Goal: Task Accomplishment & Management: Complete application form

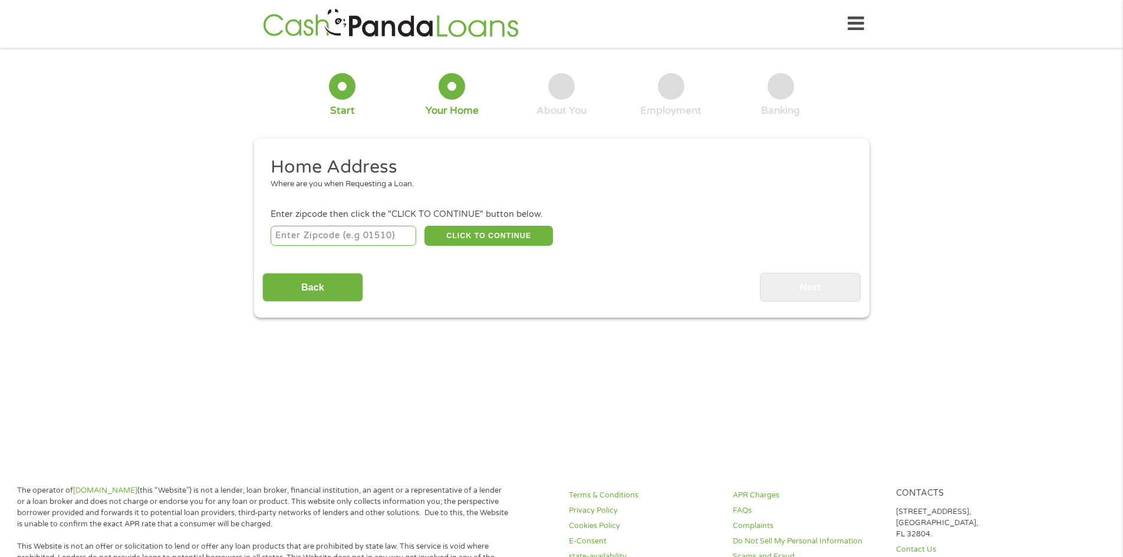
click at [325, 233] on input "number" at bounding box center [344, 236] width 146 height 20
type input "49007"
select select "[US_STATE]"
click at [512, 235] on button "CLICK TO CONTINUE" at bounding box center [489, 236] width 129 height 20
type input "49007"
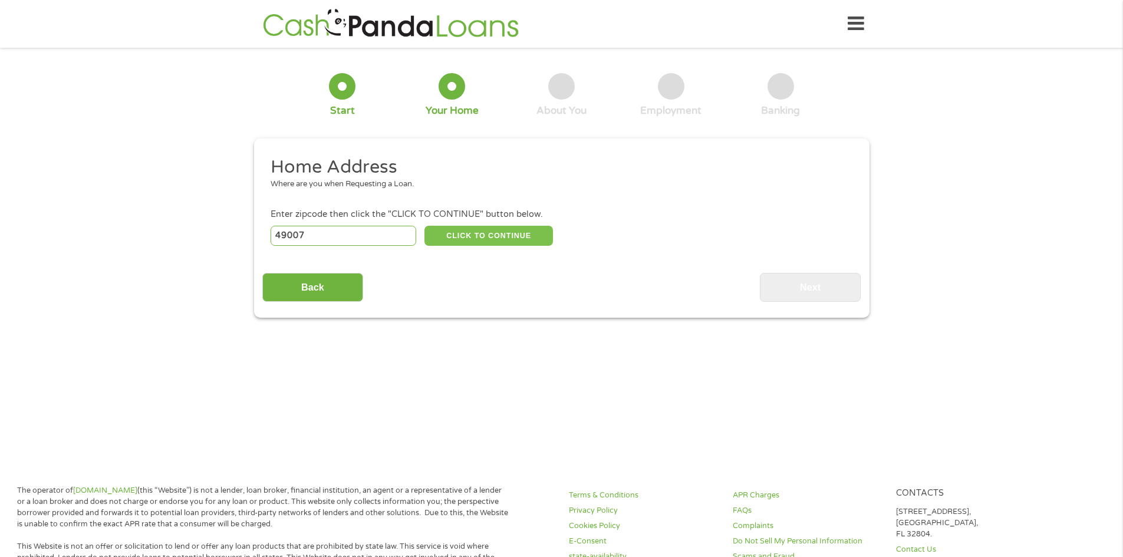
type input "Kalamazoo"
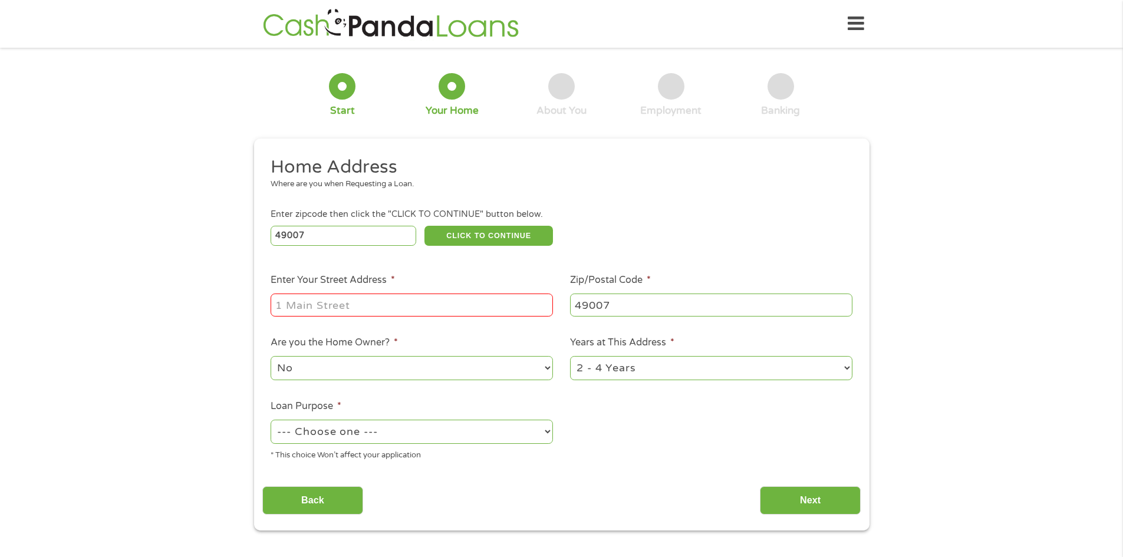
click at [442, 305] on input "Enter Your Street Address *" at bounding box center [412, 305] width 282 height 22
type input "709 W. Kalamazoo Ave"
click at [675, 367] on select "1 Year or less 1 - 2 Years 2 - 4 Years Over 4 Years" at bounding box center [711, 368] width 282 height 24
select select "12months"
click at [570, 356] on select "1 Year or less 1 - 2 Years 2 - 4 Years Over 4 Years" at bounding box center [711, 368] width 282 height 24
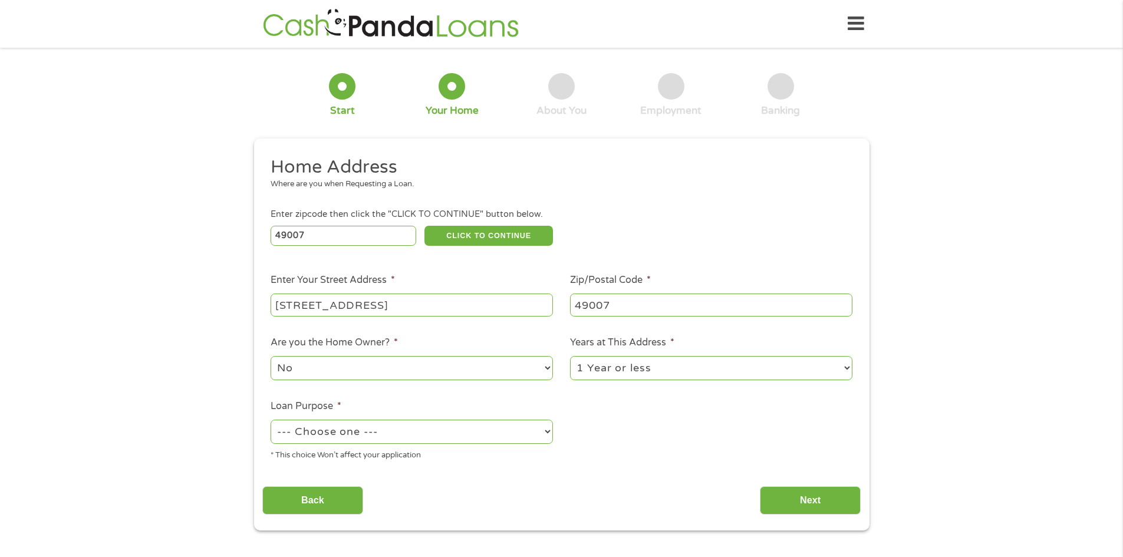
click at [485, 364] on select "No Yes" at bounding box center [412, 368] width 282 height 24
click at [271, 356] on select "No Yes" at bounding box center [412, 368] width 282 height 24
click at [511, 433] on select "--- Choose one --- Pay Bills Debt Consolidation Home Improvement Major Purchase…" at bounding box center [412, 432] width 282 height 24
select select "other"
click at [271, 420] on select "--- Choose one --- Pay Bills Debt Consolidation Home Improvement Major Purchase…" at bounding box center [412, 432] width 282 height 24
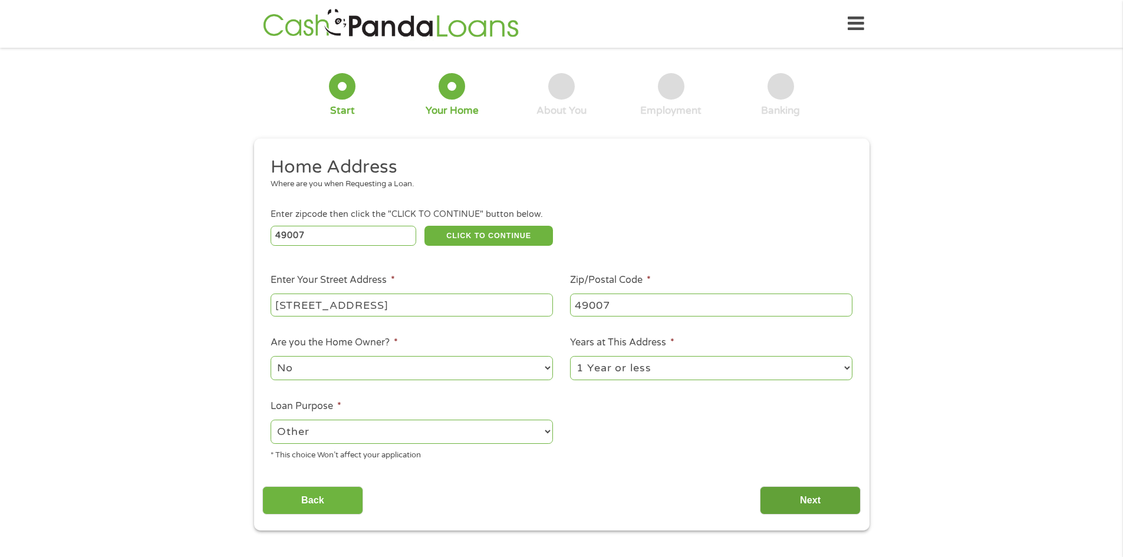
click at [786, 501] on input "Next" at bounding box center [810, 500] width 101 height 29
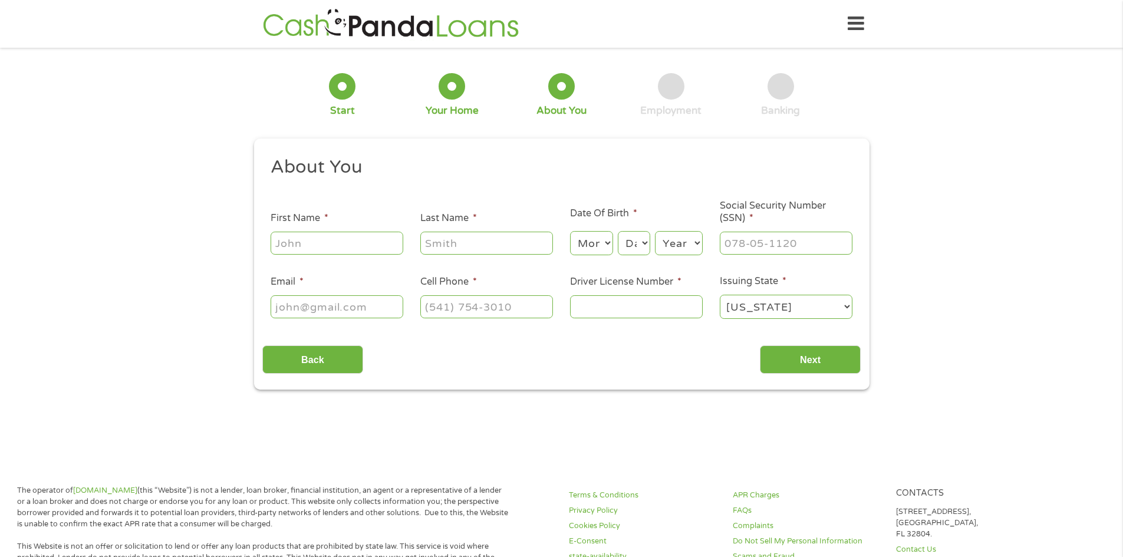
click at [366, 238] on input "First Name *" at bounding box center [337, 243] width 133 height 22
type input "[PERSON_NAME]"
type input "[EMAIL_ADDRESS][DOMAIN_NAME]"
type input "[PHONE_NUMBER]"
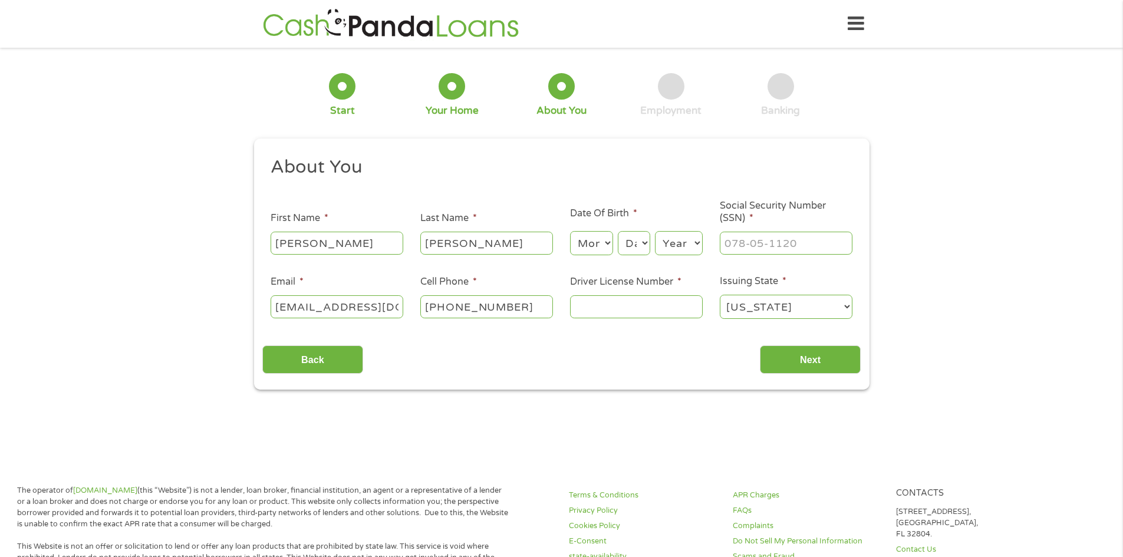
click at [596, 246] on select "Month 1 2 3 4 5 6 7 8 9 10 11 12" at bounding box center [591, 243] width 43 height 24
select select "11"
click at [570, 231] on select "Month 1 2 3 4 5 6 7 8 9 10 11 12" at bounding box center [591, 243] width 43 height 24
click at [630, 242] on select "Day 1 2 3 4 5 6 7 8 9 10 11 12 13 14 15 16 17 18 19 20 21 22 23 24 25 26 27 28 …" at bounding box center [634, 243] width 32 height 24
select select "8"
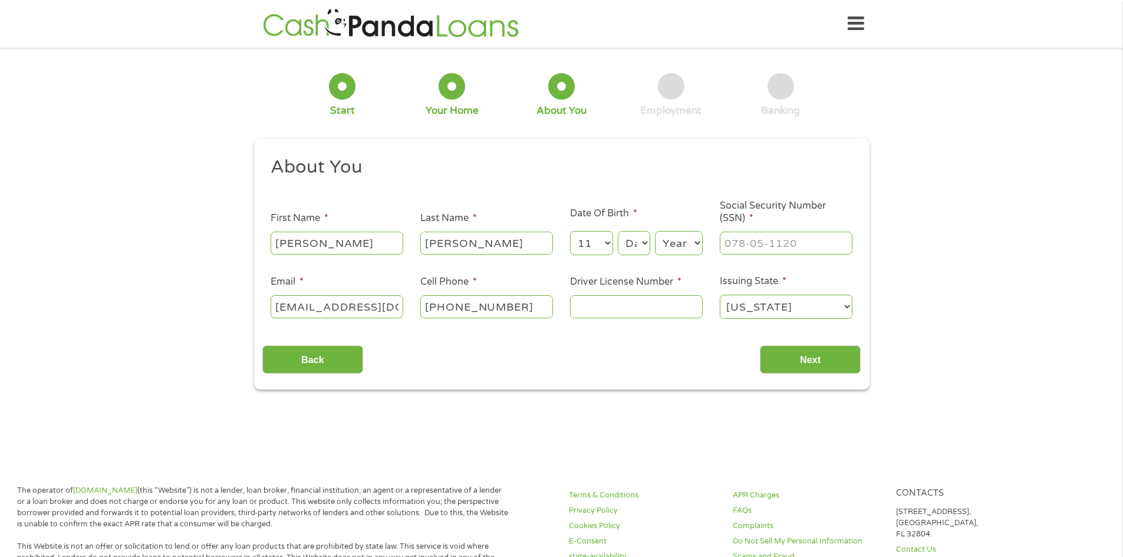
click at [618, 231] on select "Day 1 2 3 4 5 6 7 8 9 10 11 12 13 14 15 16 17 18 19 20 21 22 23 24 25 26 27 28 …" at bounding box center [634, 243] width 32 height 24
click at [676, 238] on select "Year 2007 2006 2005 2004 2003 2002 2001 2000 1999 1998 1997 1996 1995 1994 1993…" at bounding box center [679, 243] width 48 height 24
click at [691, 248] on select "Year 2007 2006 2005 2004 2003 2002 2001 2000 1999 1998 1997 1996 1995 1994 1993…" at bounding box center [679, 243] width 48 height 24
select select "1980"
click at [655, 231] on select "Year 2007 2006 2005 2004 2003 2002 2001 2000 1999 1998 1997 1996 1995 1994 1993…" at bounding box center [679, 243] width 48 height 24
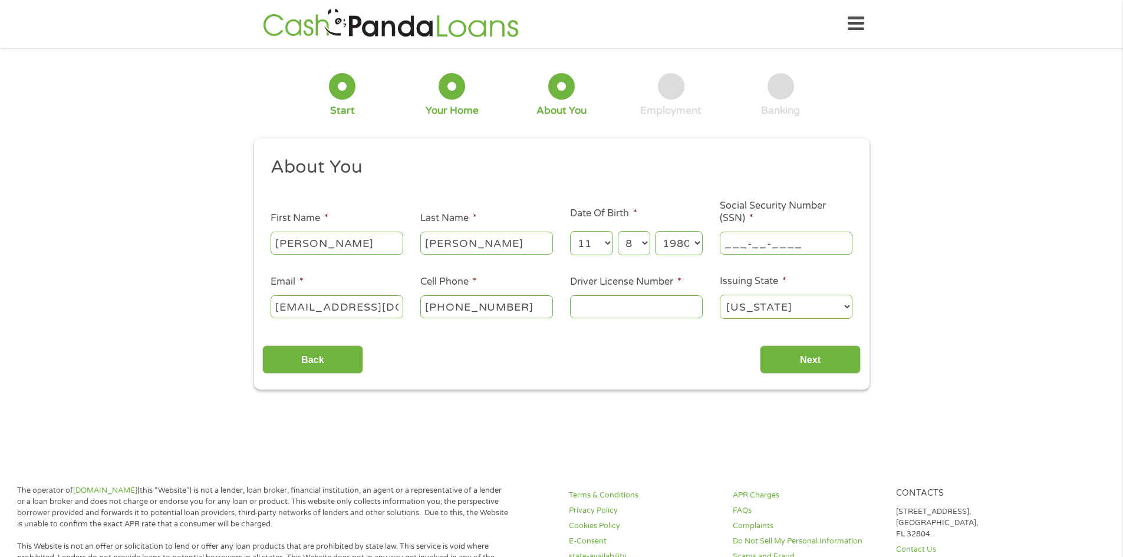
drag, startPoint x: 746, startPoint y: 237, endPoint x: 770, endPoint y: 245, distance: 25.0
click at [749, 238] on input "___-__-____" at bounding box center [786, 243] width 133 height 22
type input "370-88-4882"
click at [671, 305] on input "Driver License Number *" at bounding box center [636, 306] width 133 height 22
type input "w24926877"
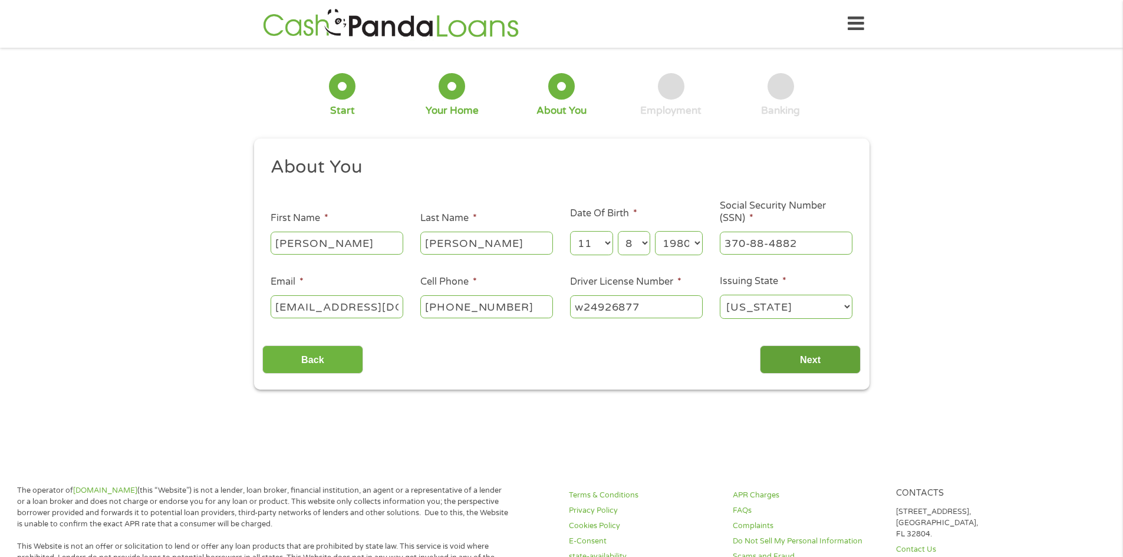
click at [819, 361] on input "Next" at bounding box center [810, 360] width 101 height 29
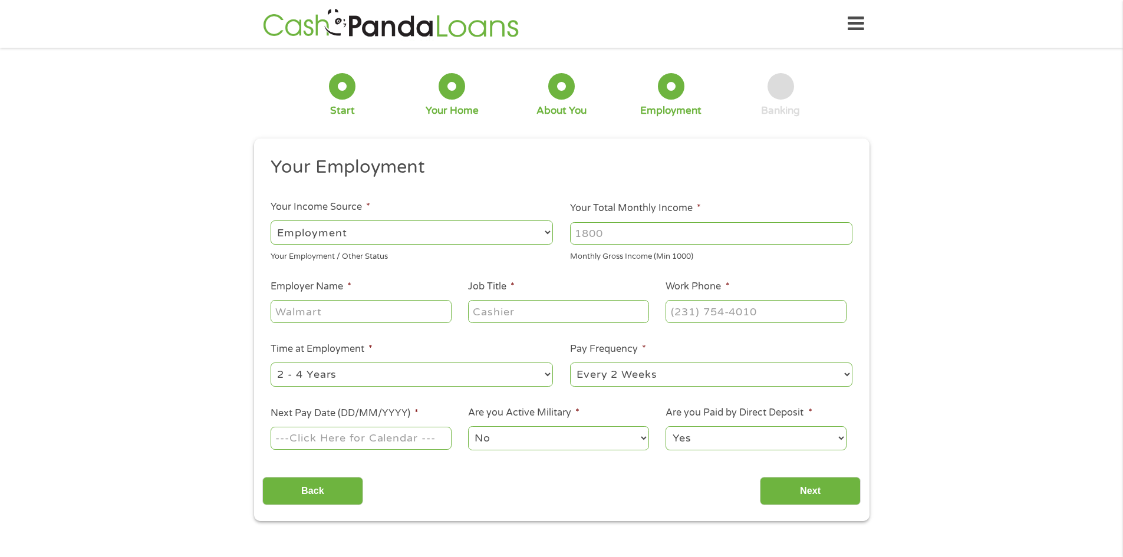
click at [603, 227] on input "Your Total Monthly Income *" at bounding box center [711, 233] width 282 height 22
type input "3600"
click at [412, 314] on input "Employer Name *" at bounding box center [361, 311] width 180 height 22
type input "Medipak"
type input "Pharmacy Tech"
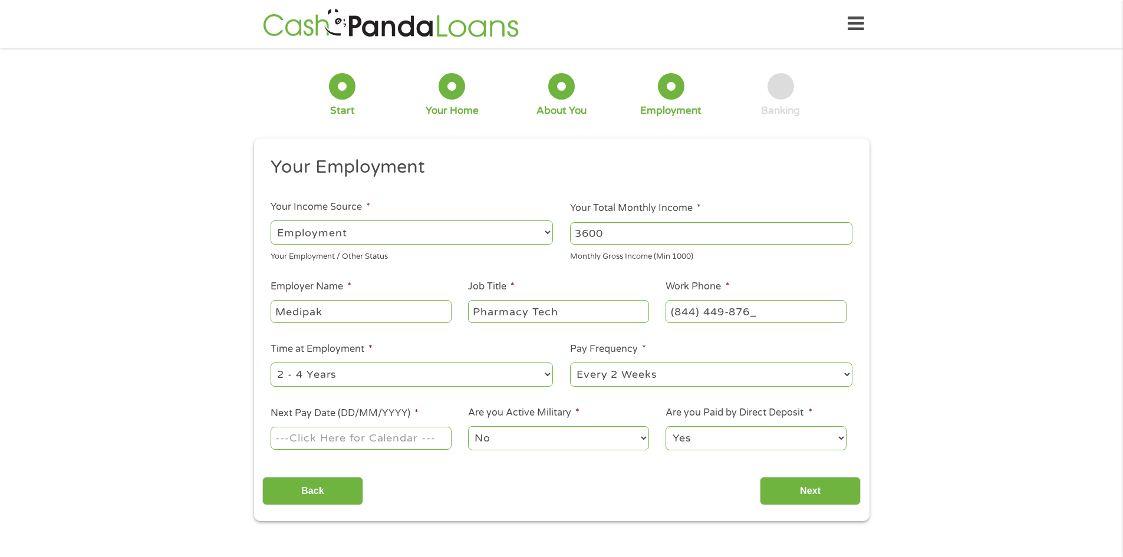
type input "(844) 449-8767"
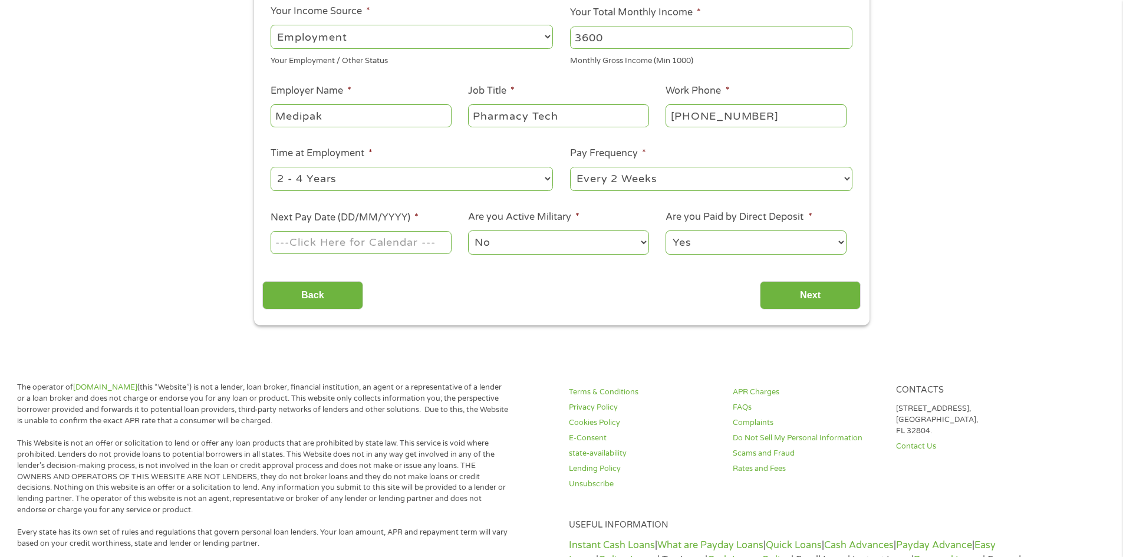
scroll to position [196, 0]
click at [357, 245] on body "Home Get Loan Offer How it works FAQs Blog Cash Loans Quick Loans Online Loans …" at bounding box center [561, 446] width 1123 height 1285
click at [439, 243] on input "Next Pay Date (DD/MM/YYYY) *" at bounding box center [361, 242] width 180 height 22
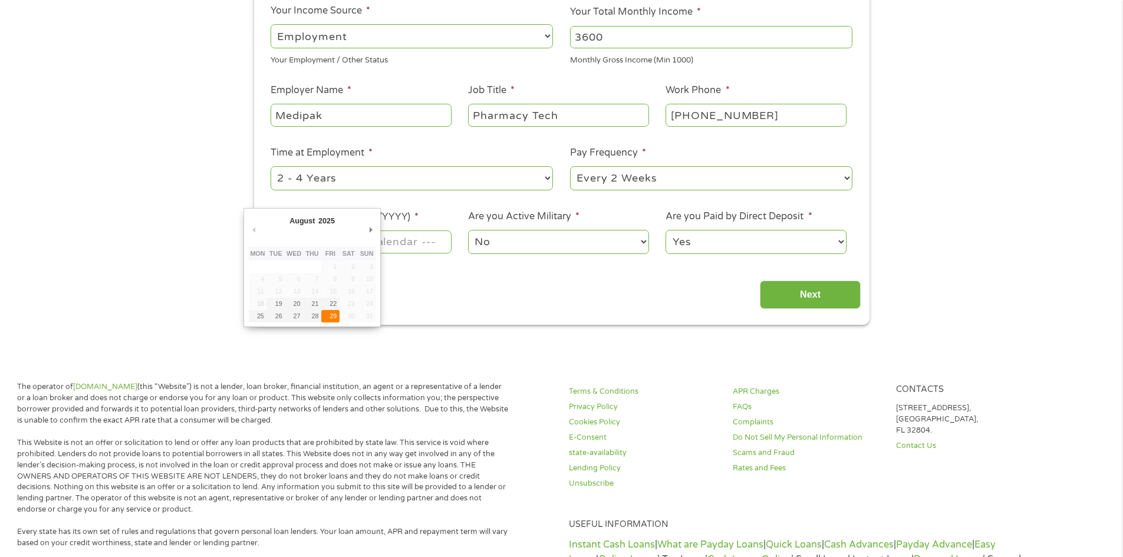
type input "29/08/2025"
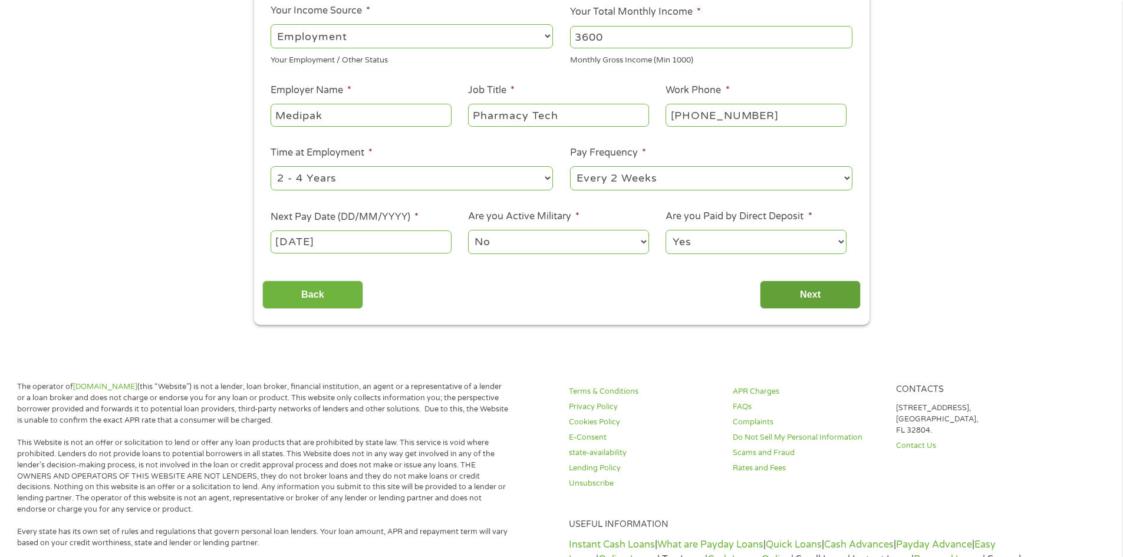
click at [811, 295] on input "Next" at bounding box center [810, 295] width 101 height 29
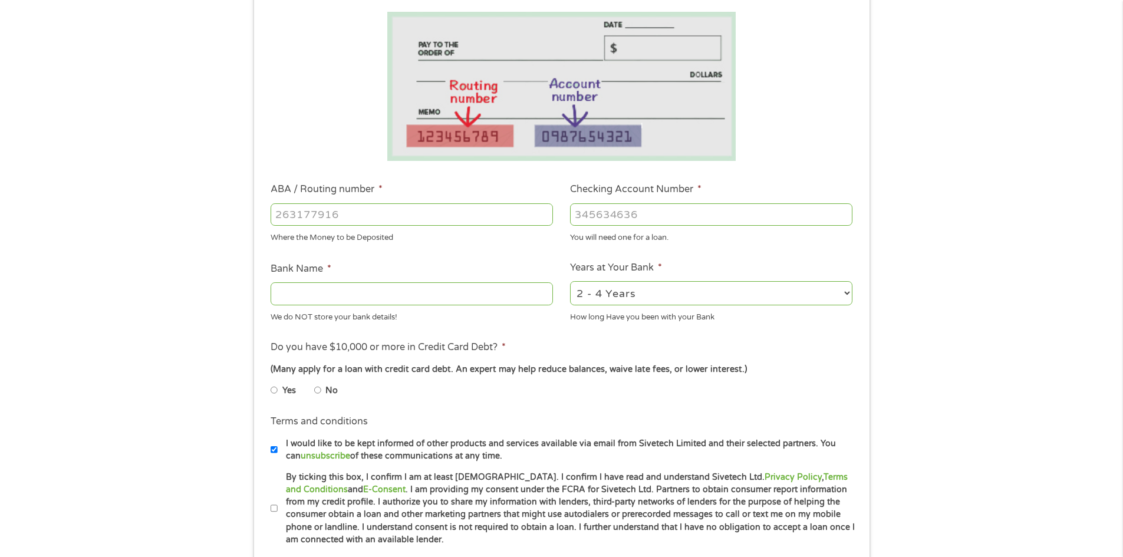
click at [314, 216] on input "ABA / Routing number *" at bounding box center [412, 214] width 282 height 22
type input "041215663"
type input "SUTTON BANK"
type input "041215663"
click at [582, 211] on input "Checking Account Number *" at bounding box center [711, 214] width 282 height 22
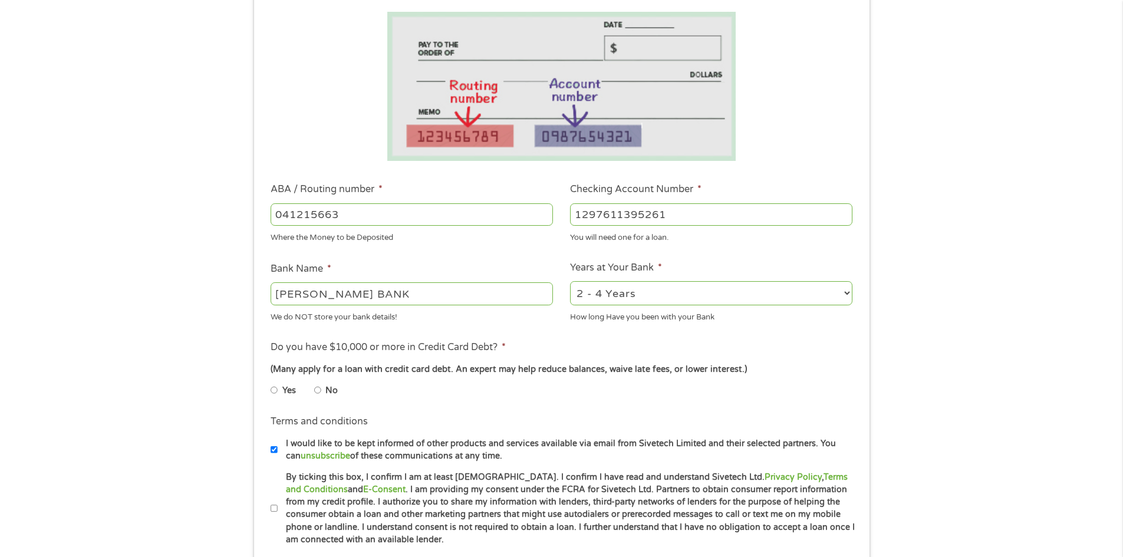
type input "1297611395261"
click at [320, 380] on li "No" at bounding box center [335, 390] width 42 height 23
click at [321, 392] on input "No" at bounding box center [317, 390] width 7 height 19
radio input "true"
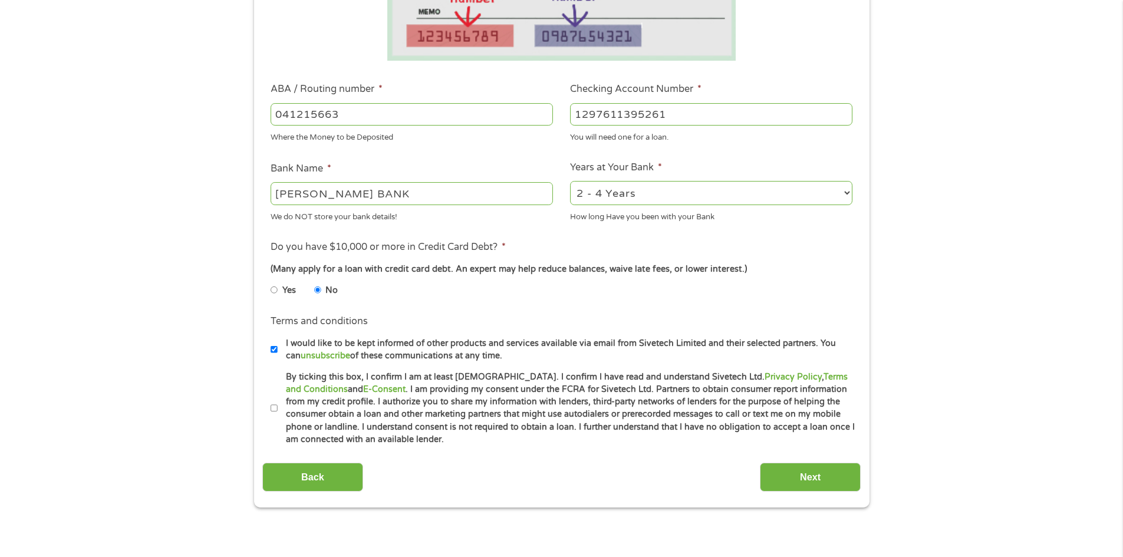
scroll to position [393, 0]
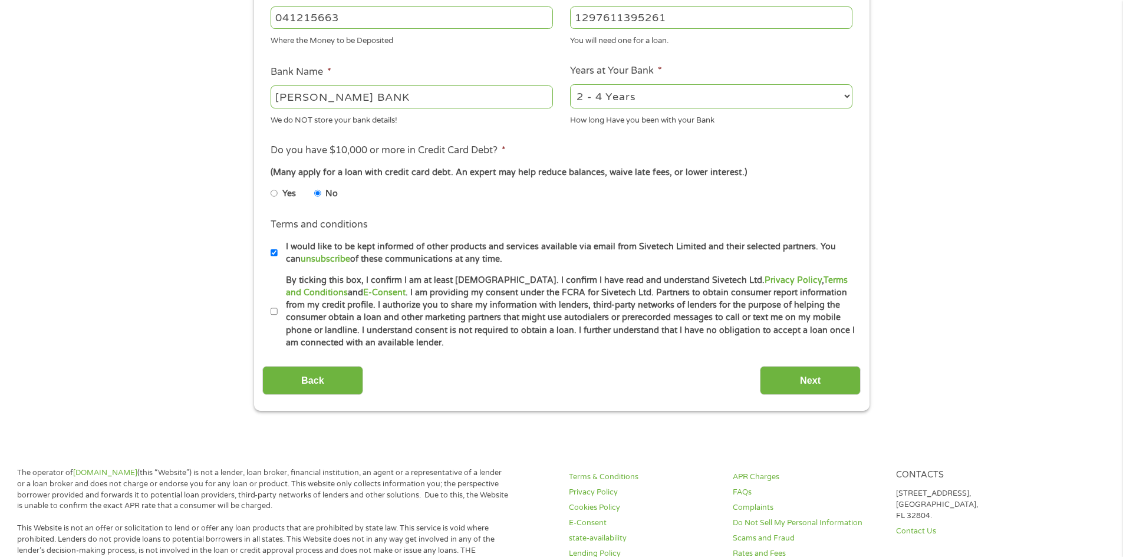
click at [274, 318] on input "By ticking this box, I confirm I am at least 18 years old. I confirm I have rea…" at bounding box center [274, 311] width 7 height 19
checkbox input "true"
click at [814, 379] on input "Next" at bounding box center [810, 380] width 101 height 29
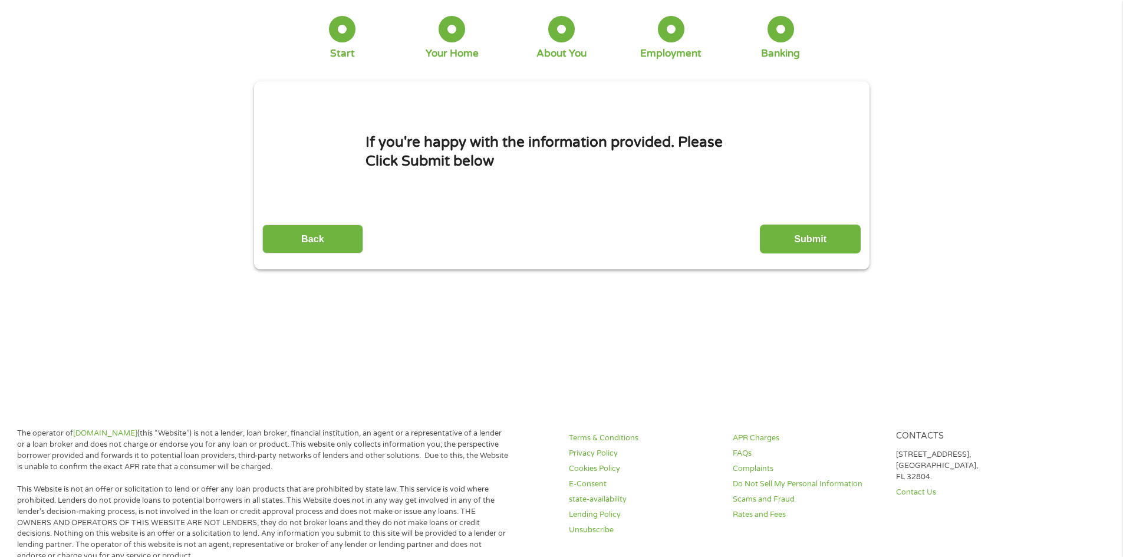
scroll to position [0, 0]
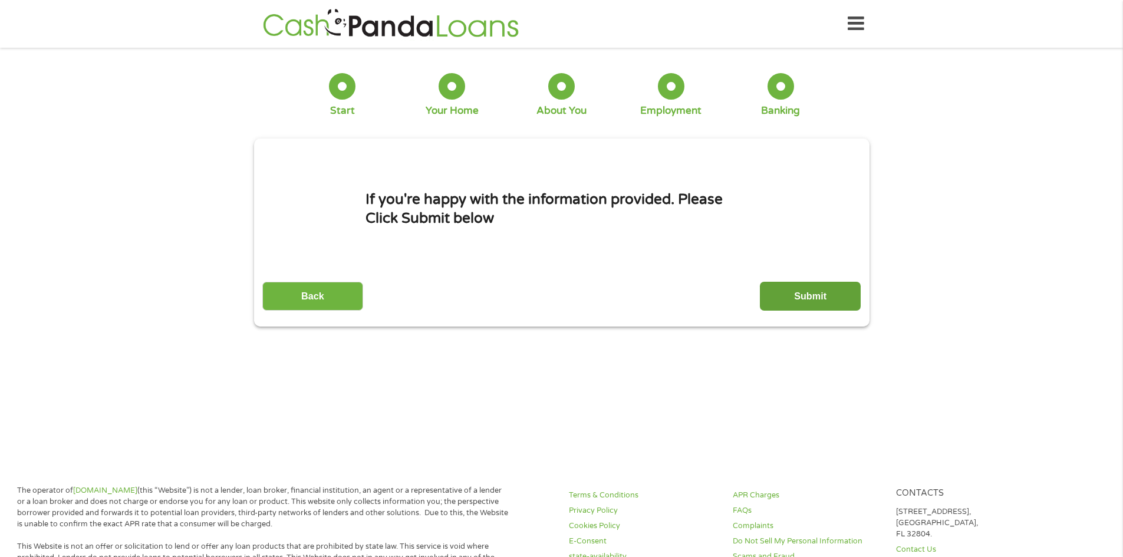
click at [794, 291] on input "Submit" at bounding box center [810, 296] width 101 height 29
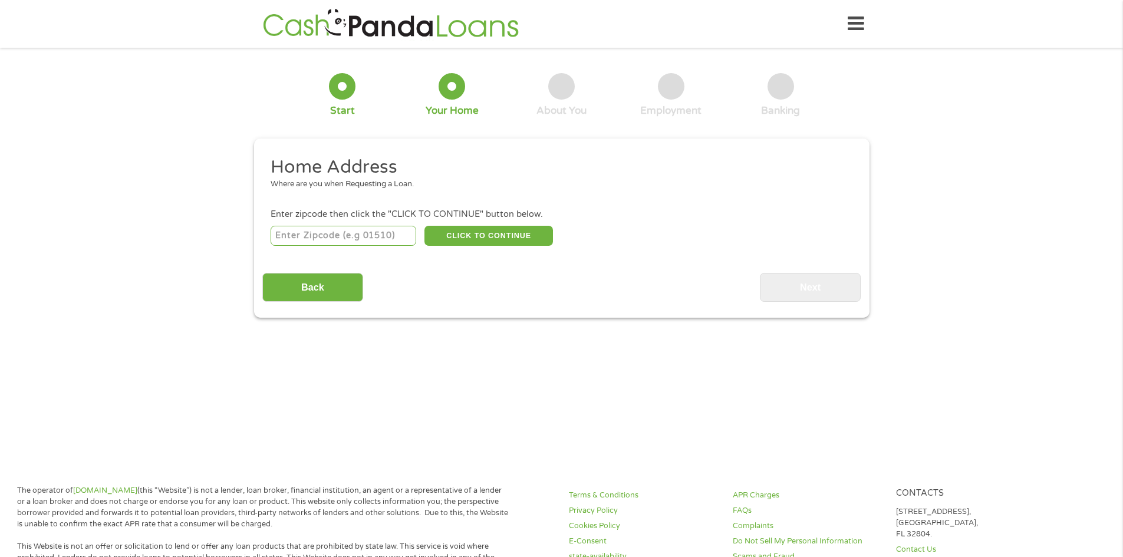
click at [329, 232] on input "number" at bounding box center [344, 236] width 146 height 20
type input "49007"
select select "[US_STATE]"
click at [486, 238] on button "CLICK TO CONTINUE" at bounding box center [489, 236] width 129 height 20
type input "49007"
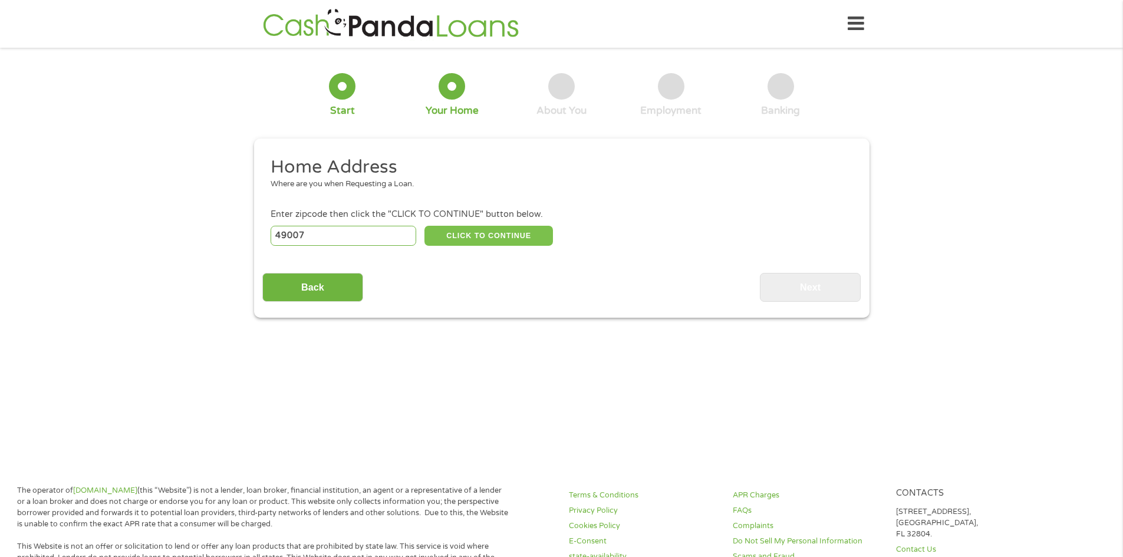
type input "Kalamazoo"
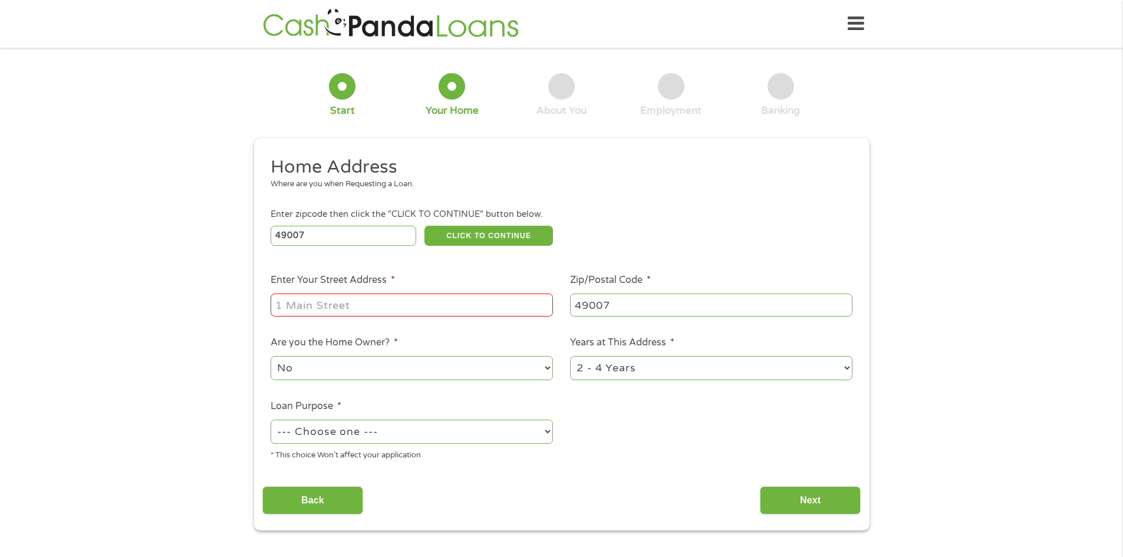
click at [417, 304] on input "Enter Your Street Address *" at bounding box center [412, 305] width 282 height 22
type input "[STREET_ADDRESS]"
click at [452, 429] on select "--- Choose one --- Pay Bills Debt Consolidation Home Improvement Major Purchase…" at bounding box center [412, 432] width 282 height 24
select select "other"
click at [271, 420] on select "--- Choose one --- Pay Bills Debt Consolidation Home Improvement Major Purchase…" at bounding box center [412, 432] width 282 height 24
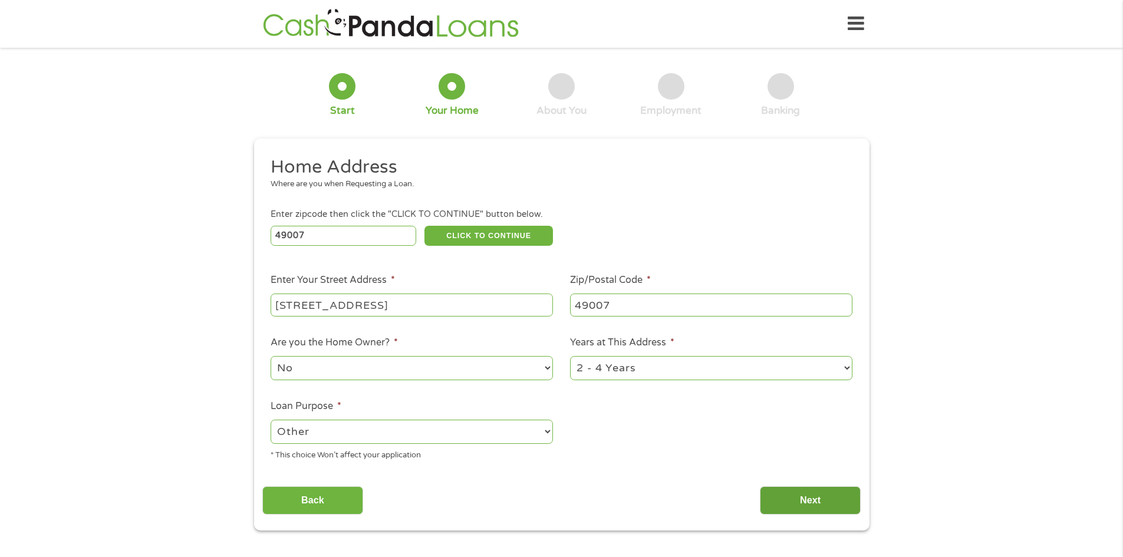
click at [815, 516] on div "This field is hidden when viewing the form gclid EAIaIQobChMIk-uf9pOVjwMVOUP_AR…" at bounding box center [562, 335] width 616 height 392
click at [815, 511] on input "Next" at bounding box center [810, 500] width 101 height 29
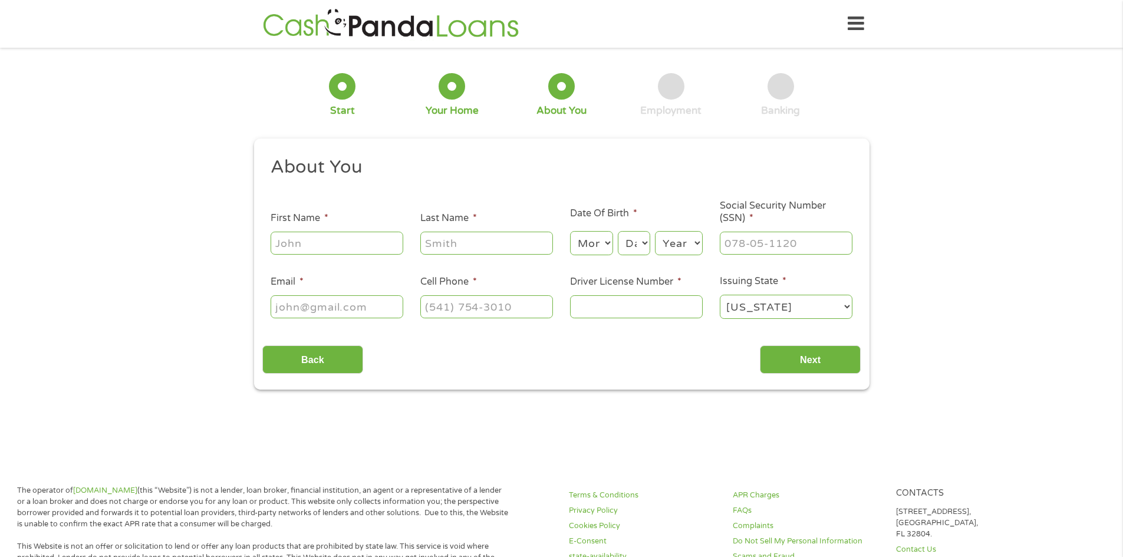
click at [285, 243] on input "First Name *" at bounding box center [337, 243] width 133 height 22
type input "[PERSON_NAME]"
type input "[EMAIL_ADDRESS][DOMAIN_NAME]"
type input "[PHONE_NUMBER]"
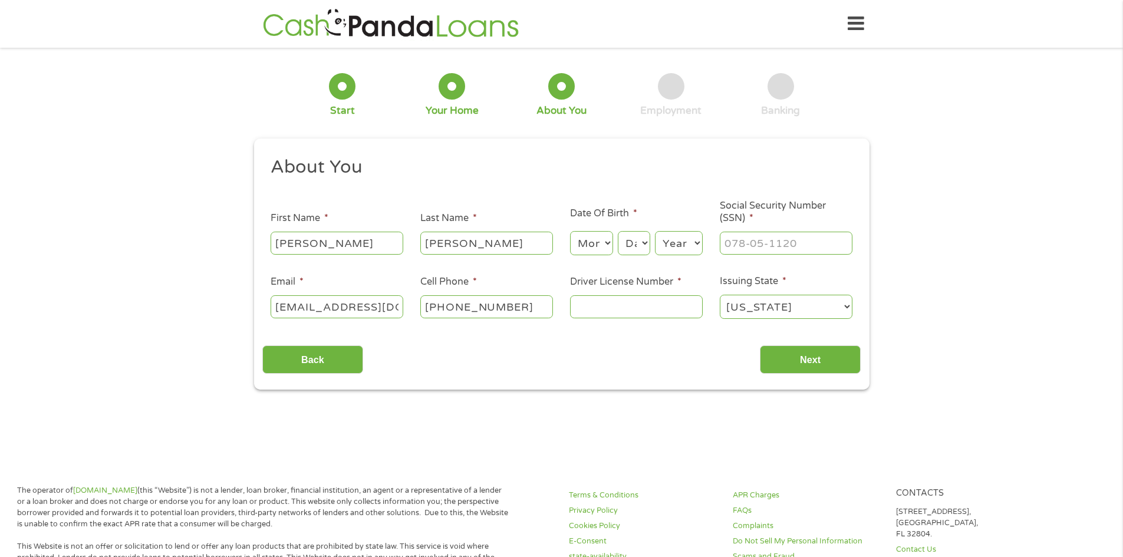
click at [648, 307] on input "Driver License Number *" at bounding box center [636, 306] width 133 height 22
